Goal: Task Accomplishment & Management: Manage account settings

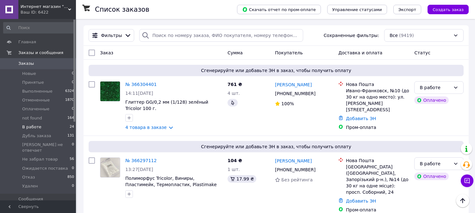
click at [468, 182] on icon at bounding box center [467, 181] width 6 height 6
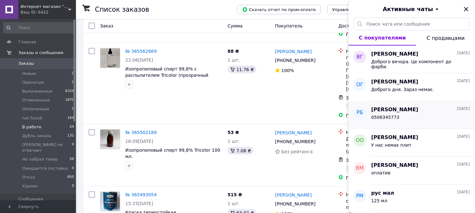
scroll to position [1758, 0]
click at [416, 59] on div "Доброго вечора. Це компонент до фарби." at bounding box center [420, 63] width 99 height 11
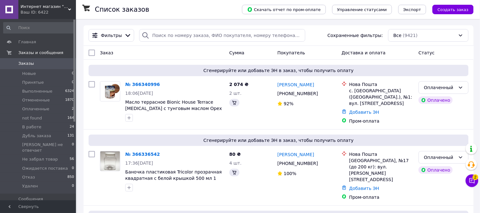
click at [470, 180] on icon at bounding box center [472, 180] width 5 height 5
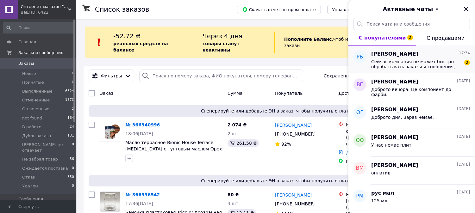
click at [422, 64] on span "Сейчас компания не может быстро обрабатывать заказы и сообщения, поскольку по е…" at bounding box center [416, 64] width 90 height 10
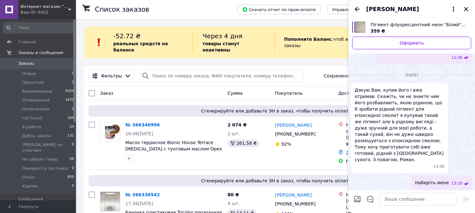
scroll to position [230, 0]
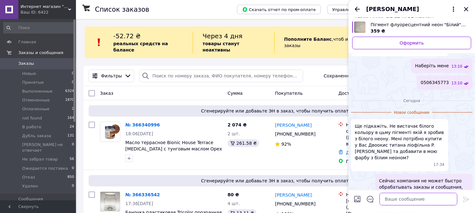
click at [418, 203] on textarea at bounding box center [418, 199] width 78 height 13
type textarea "N"
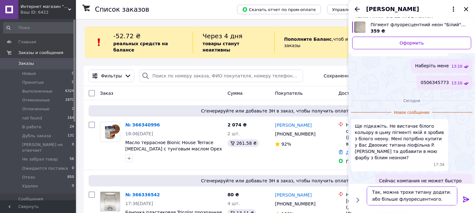
type textarea "Так, можна трохи титану додати. або більше флуоресцентного."
click at [464, 198] on icon at bounding box center [466, 200] width 8 height 8
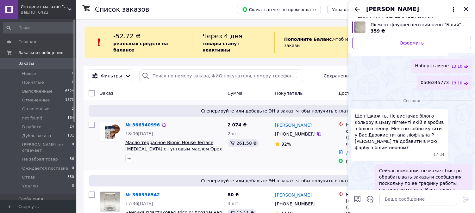
scroll to position [250, 0]
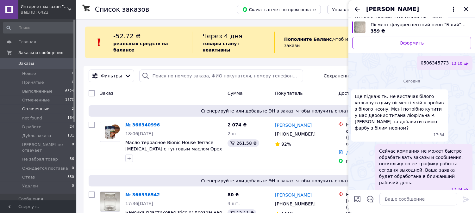
click at [30, 108] on span "Оплаченные" at bounding box center [35, 109] width 27 height 6
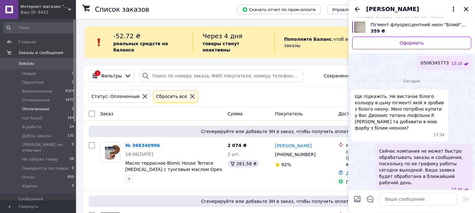
click at [464, 8] on icon "Закрыть" at bounding box center [466, 9] width 4 height 4
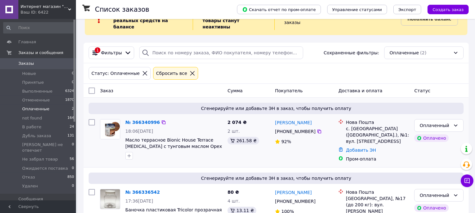
scroll to position [45, 0]
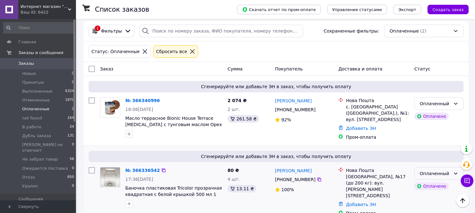
click at [441, 170] on div "Оплаченный" at bounding box center [435, 173] width 31 height 7
click at [426, 153] on li "В работе" at bounding box center [439, 153] width 49 height 11
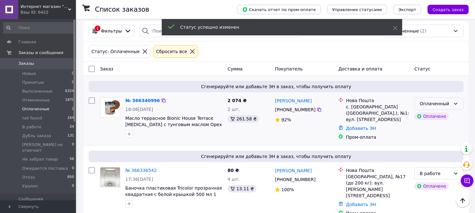
click at [441, 100] on div "Оплаченный" at bounding box center [435, 103] width 31 height 7
click at [430, 155] on li "В работе" at bounding box center [439, 157] width 49 height 11
